Goal: Task Accomplishment & Management: Use online tool/utility

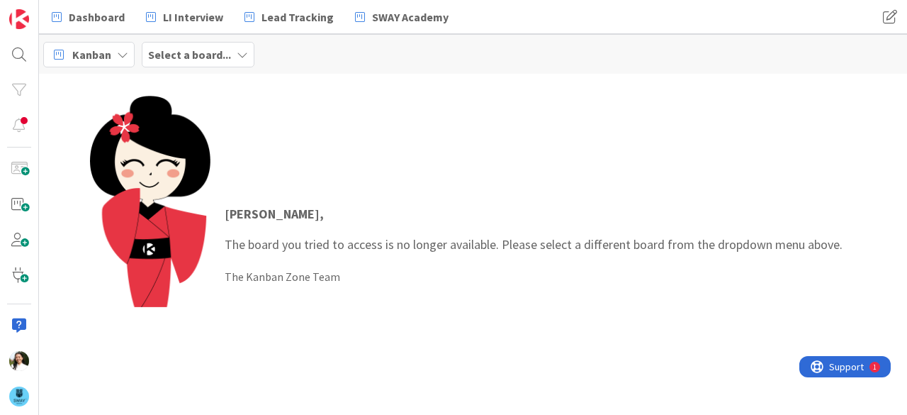
click at [200, 50] on b "Select a board..." at bounding box center [189, 54] width 83 height 14
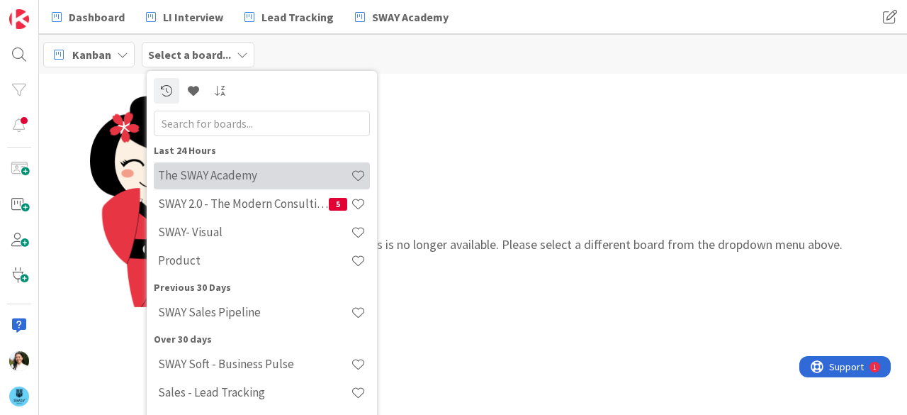
click at [244, 171] on h4 "The SWAY Academy" at bounding box center [254, 175] width 193 height 14
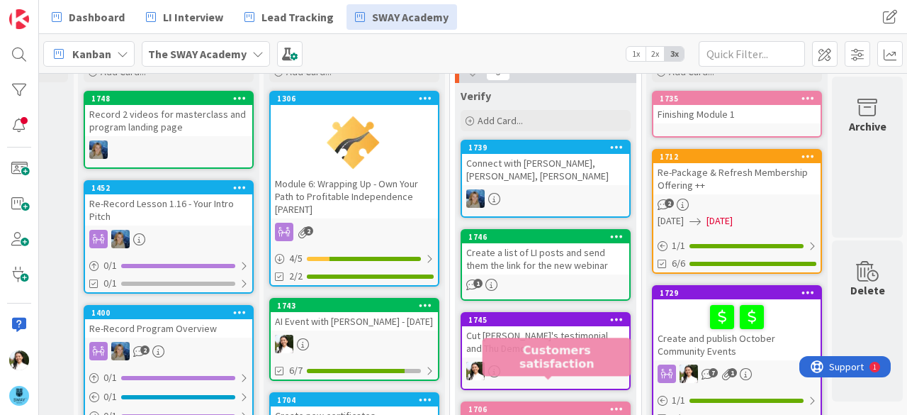
scroll to position [62, 349]
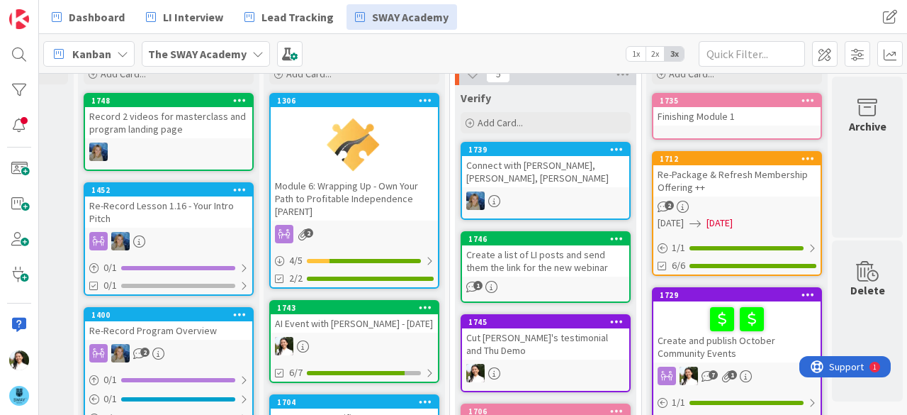
click at [544, 245] on div "Create a list of LI posts and send them the link for the new webinar" at bounding box center [545, 260] width 167 height 31
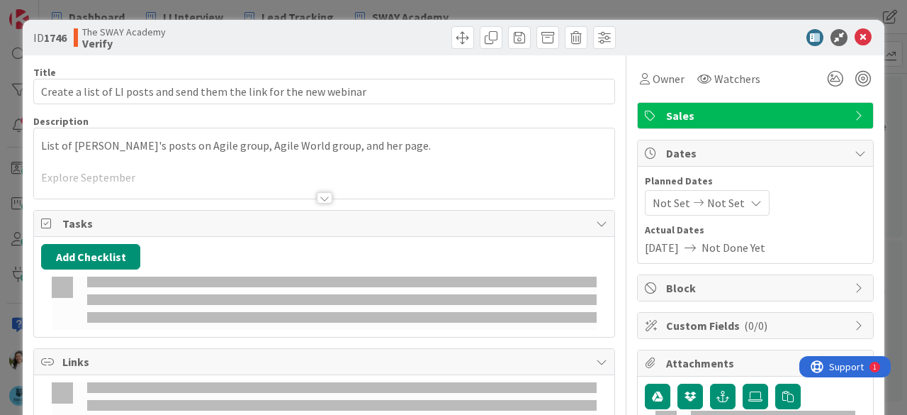
click at [0, 158] on div "ID 1746 The SWAY Academy Verify Title 68 / 128 Create a list of LI posts and se…" at bounding box center [453, 207] width 907 height 415
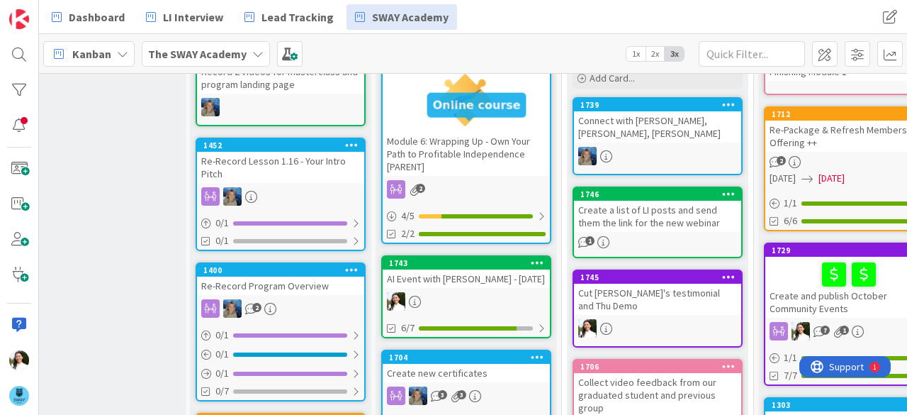
scroll to position [0, 237]
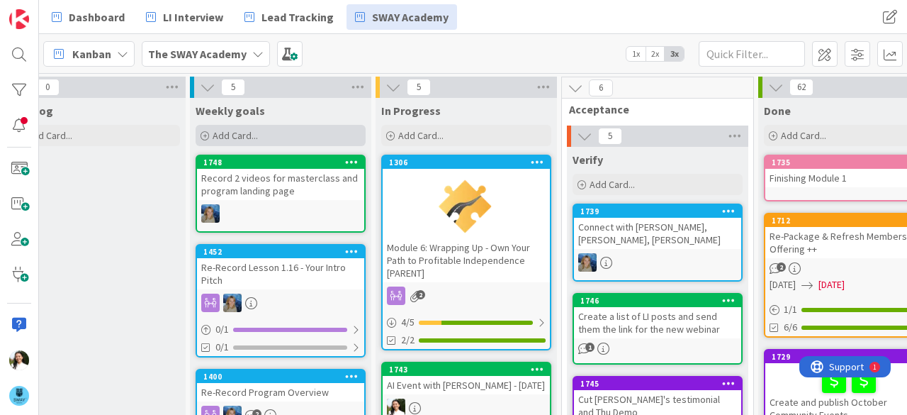
click at [262, 135] on div "Add Card..." at bounding box center [281, 135] width 170 height 21
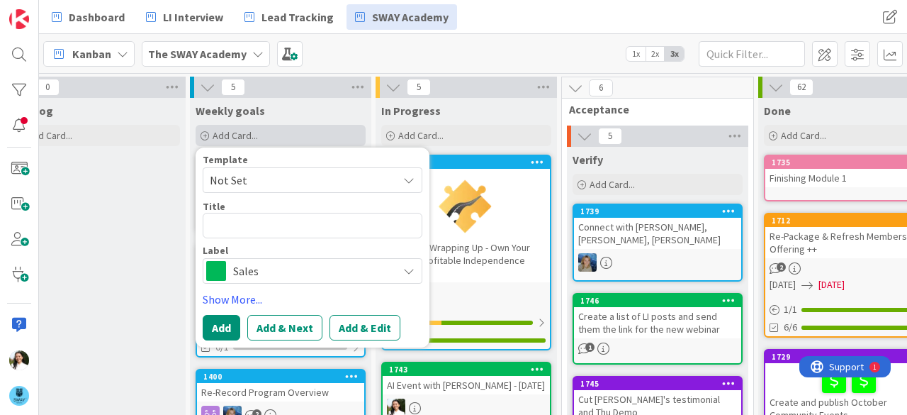
type textarea "x"
type textarea "R"
type textarea "x"
type textarea "Re"
type textarea "x"
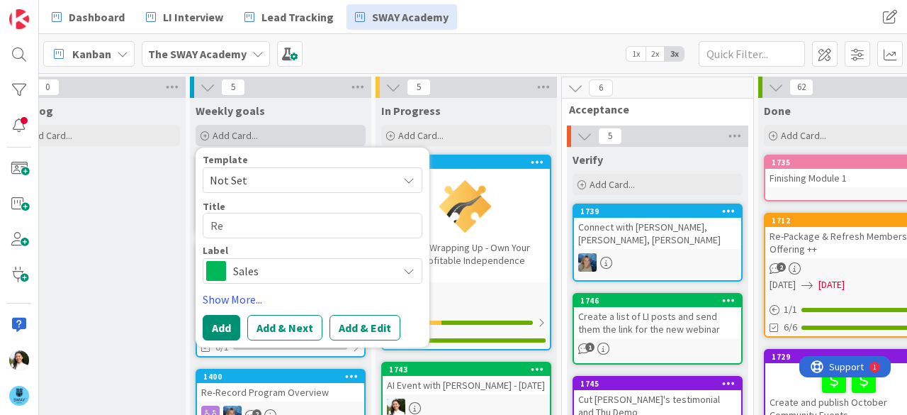
type textarea "Rea"
type textarea "x"
type textarea "Reac"
type textarea "x"
type textarea "Reach"
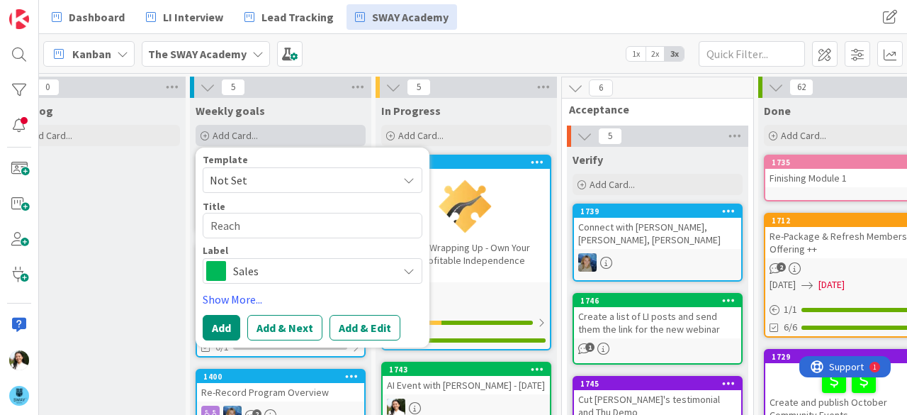
type textarea "x"
type textarea "Reach"
type textarea "x"
type textarea "Reach o"
type textarea "x"
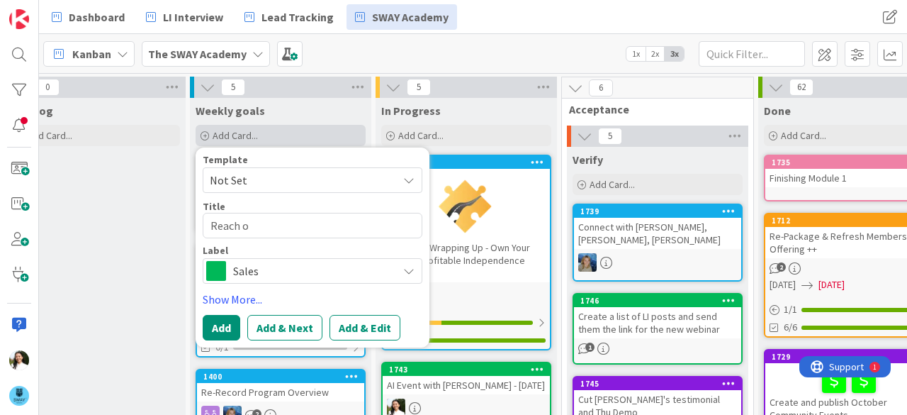
type textarea "Reach ou"
type textarea "x"
type textarea "Reach out"
type textarea "x"
type textarea "Reach out"
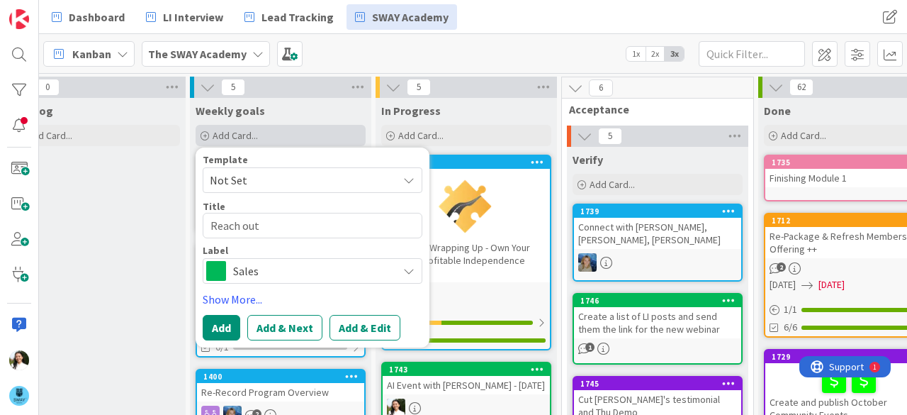
type textarea "x"
type textarea "Reach out t"
type textarea "x"
type textarea "Reach out to"
type textarea "x"
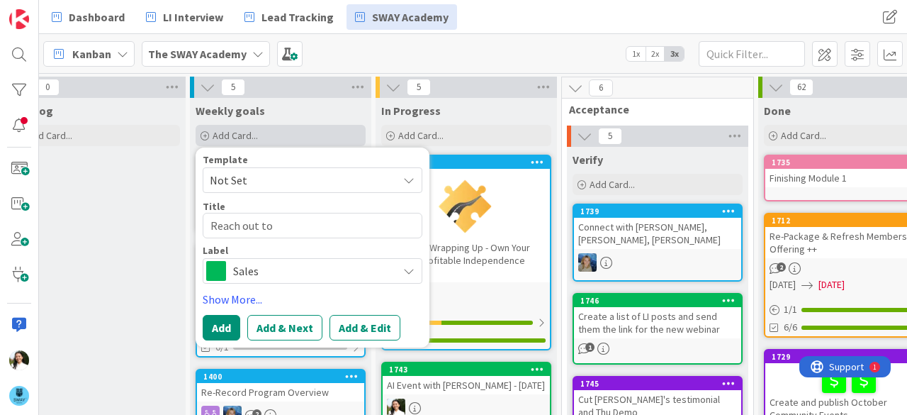
type textarea "Reach out to 4"
type textarea "x"
type textarea "Reach out to 40"
type textarea "x"
type textarea "Reach out to 40"
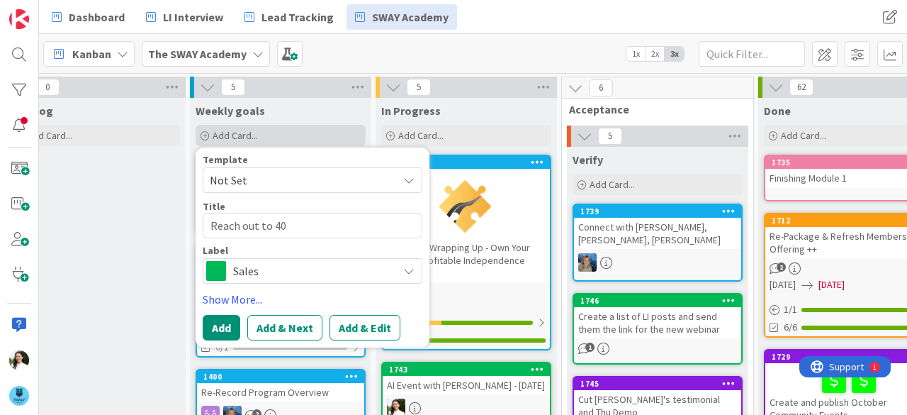
type textarea "x"
type textarea "Reach out to 40 p"
type textarea "x"
type textarea "Reach out to 40 pe"
type textarea "x"
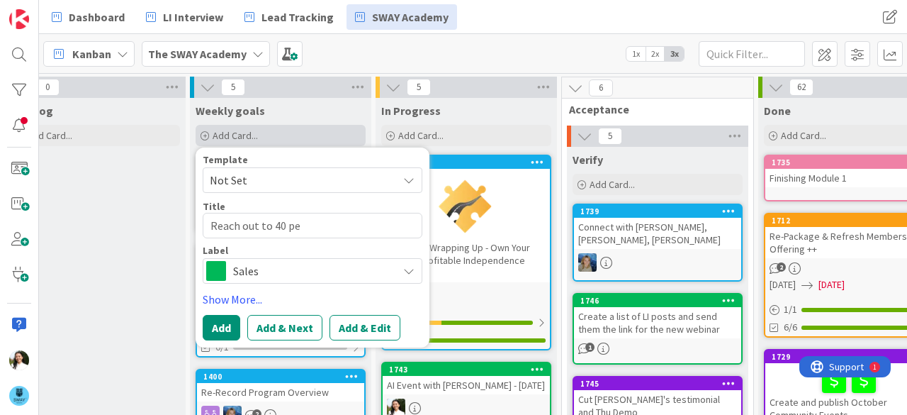
type textarea "Reach out to 40 peo"
type textarea "x"
type textarea "Reach out to 40 peop"
type textarea "x"
type textarea "Reach out to 40 people"
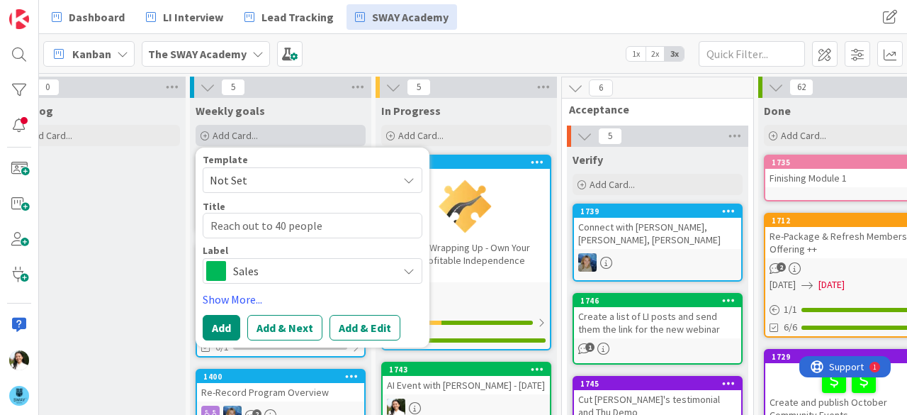
type textarea "x"
type textarea "Reach out to 40 people"
type textarea "x"
type textarea "Reach out to 40 people f"
type textarea "x"
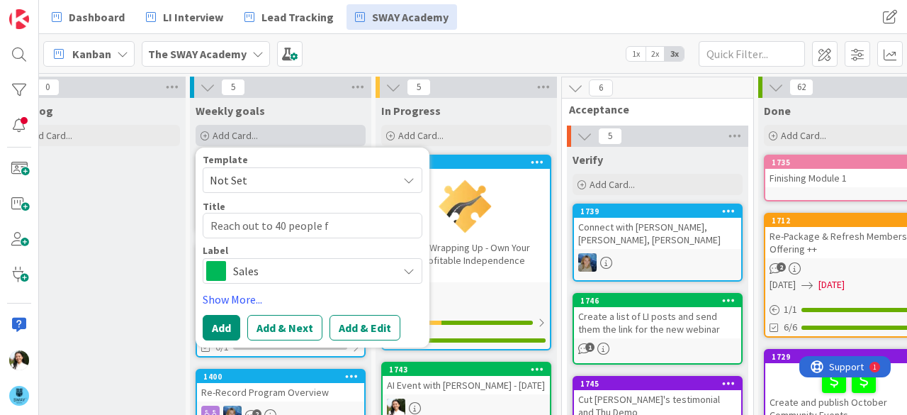
type textarea "Reach out to 40 people fr"
type textarea "x"
type textarea "Reach out to 40 people fro"
type textarea "x"
type textarea "Reach out to 40 people from"
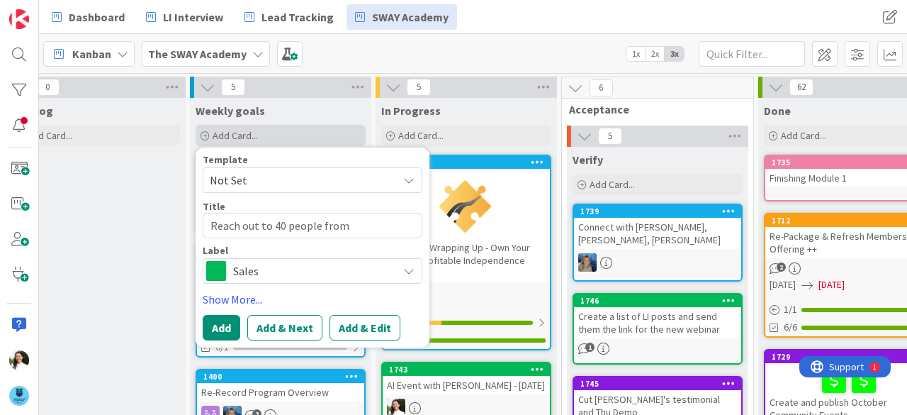
type textarea "x"
type textarea "Reach out to 40 people from"
type textarea "x"
type textarea "Reach out to 40 people from S"
type textarea "x"
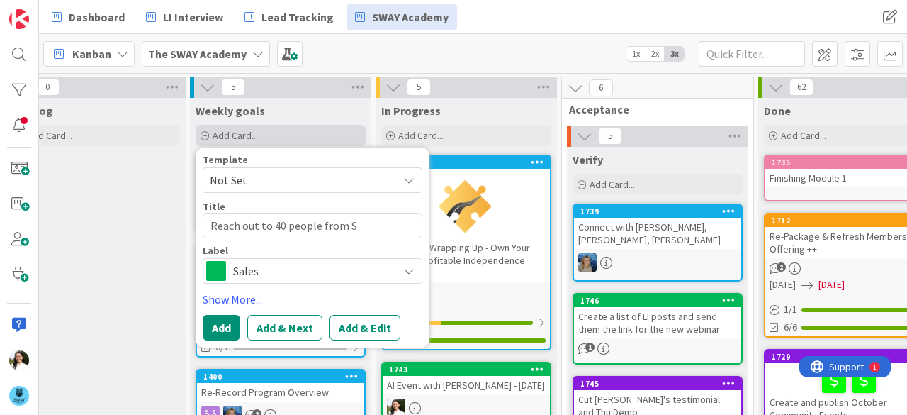
type textarea "Reach out to 40 people from [GEOGRAPHIC_DATA]"
type textarea "x"
type textarea "Reach out to 40 people from Sep"
type textarea "x"
type textarea "Reach out to 40 people from Sep"
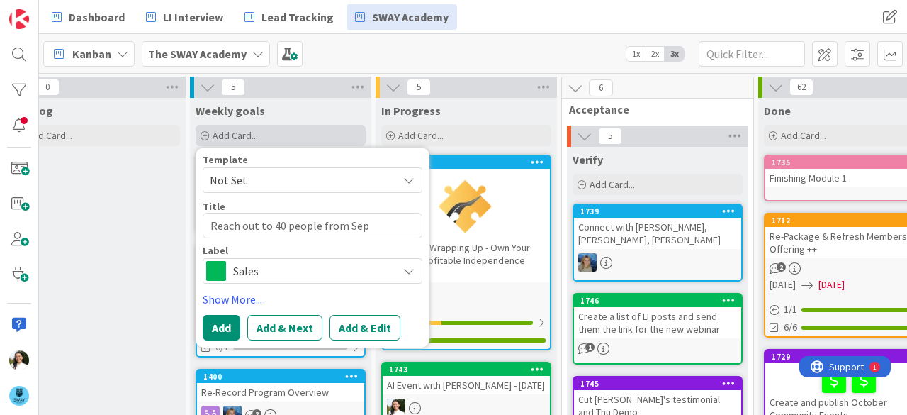
type textarea "x"
type textarea "Reach out to 40 people from [DATE]"
type textarea "x"
type textarea "Reach out to 40 people from [DATE]"
click at [224, 321] on button "Add" at bounding box center [222, 328] width 38 height 26
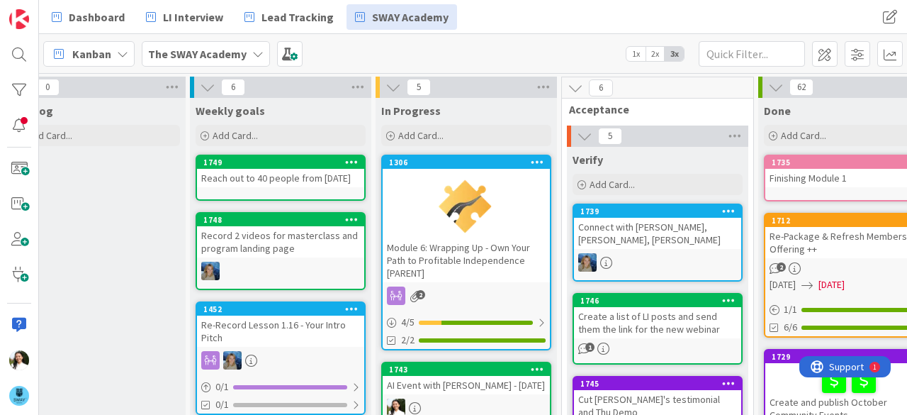
click at [288, 171] on div "Reach out to 40 people from [DATE]" at bounding box center [280, 178] width 167 height 18
